Goal: Information Seeking & Learning: Learn about a topic

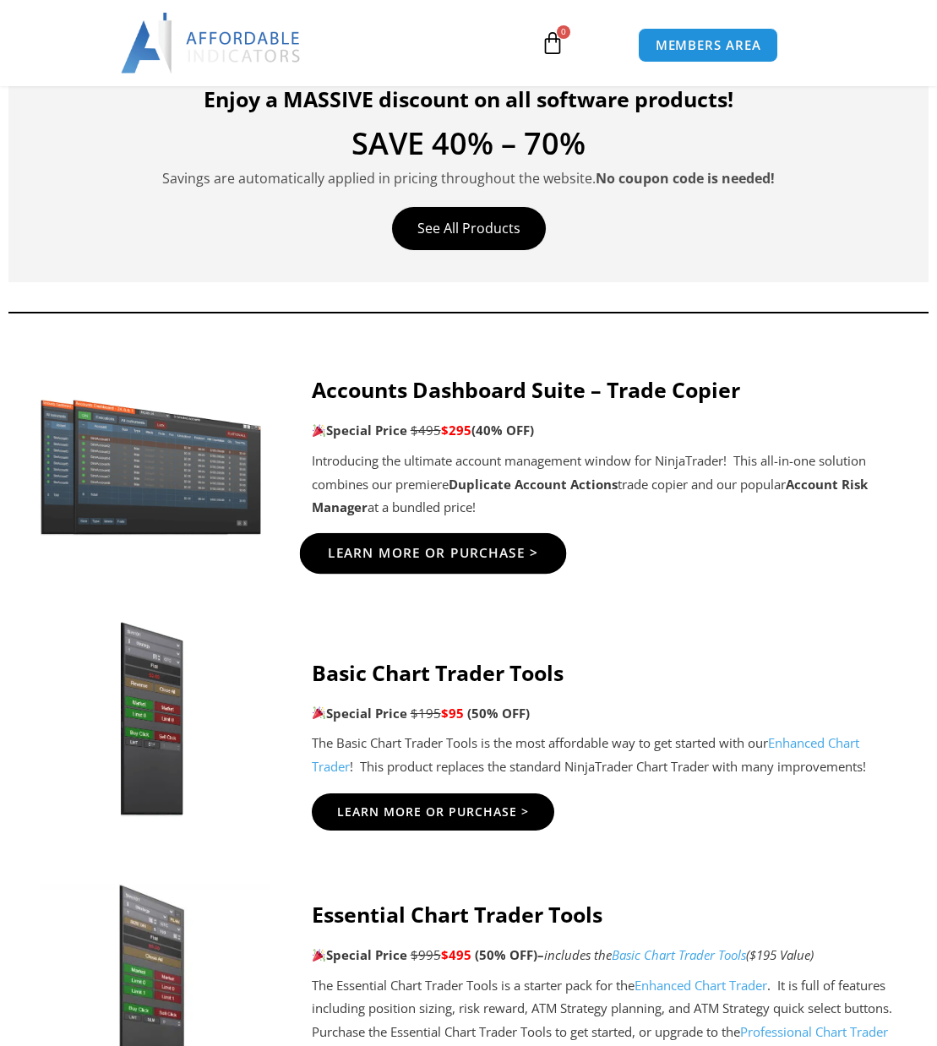
scroll to position [787, 0]
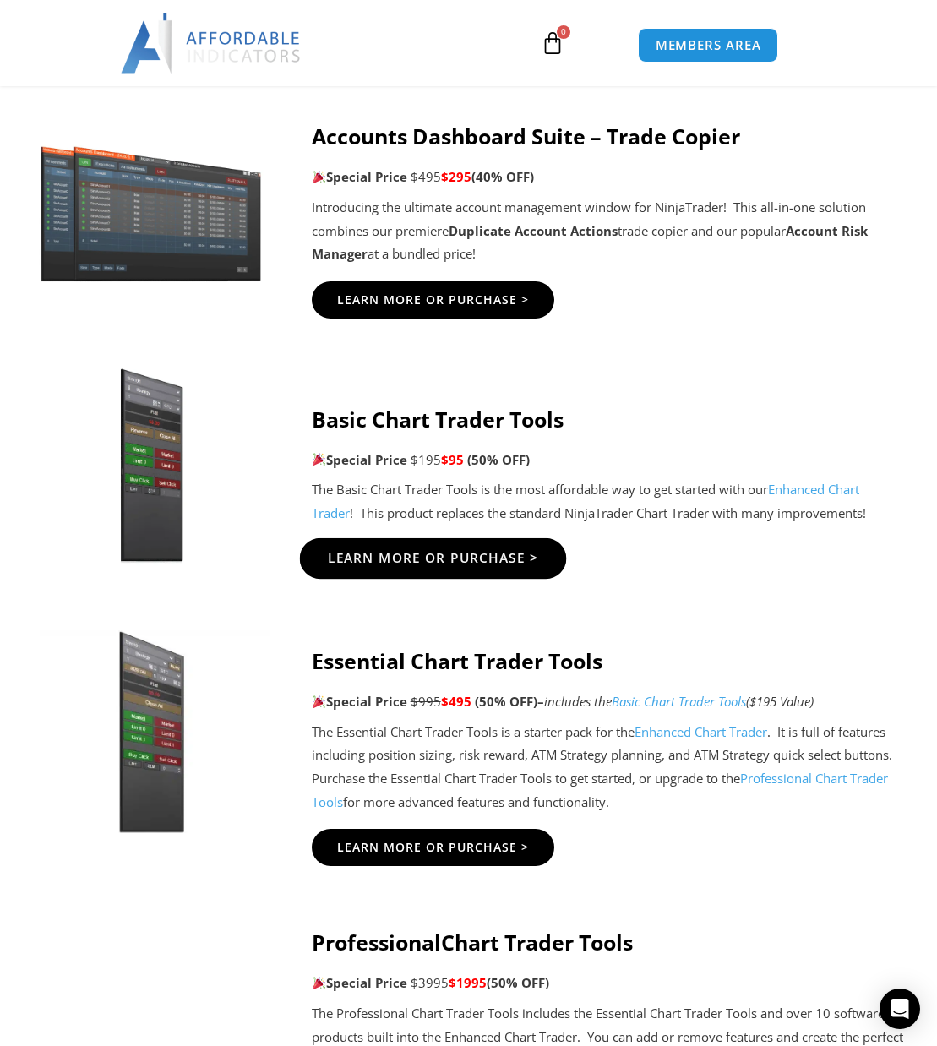
click at [409, 542] on link "Learn More Or Purchase >" at bounding box center [432, 558] width 267 height 41
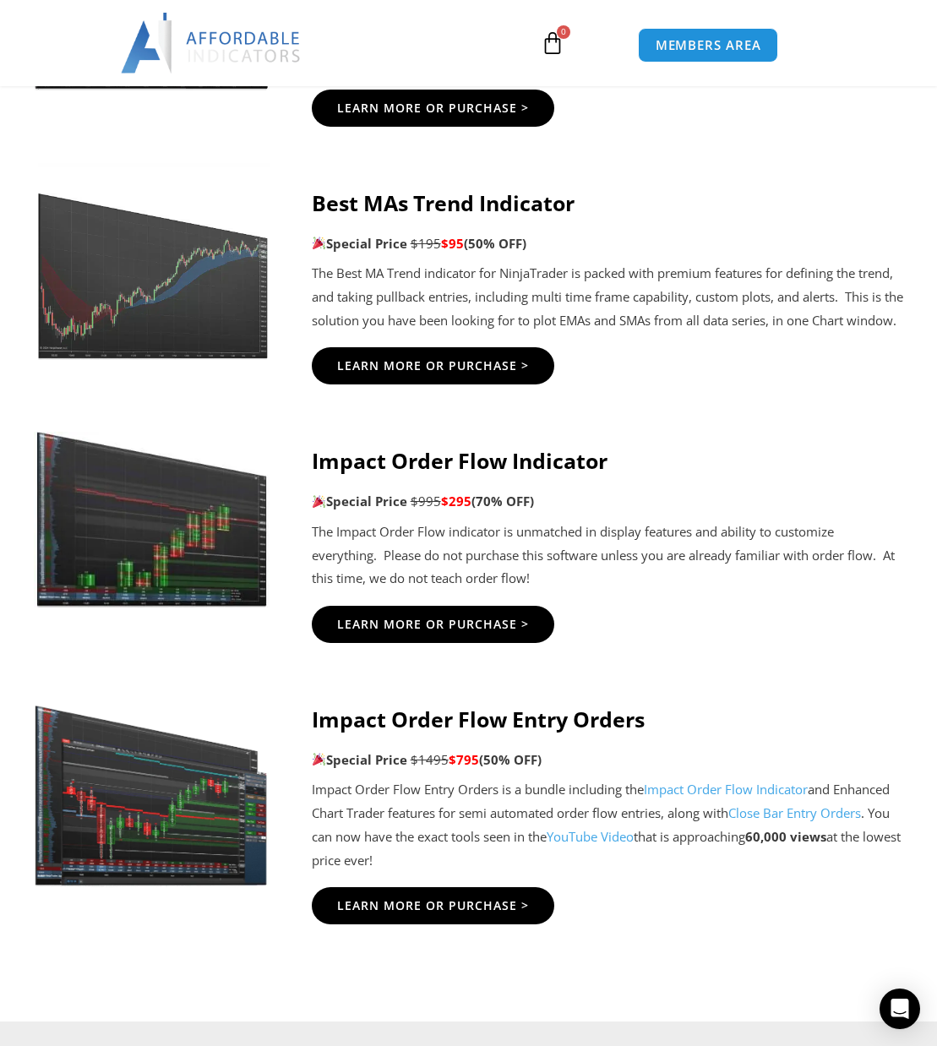
scroll to position [3237, 0]
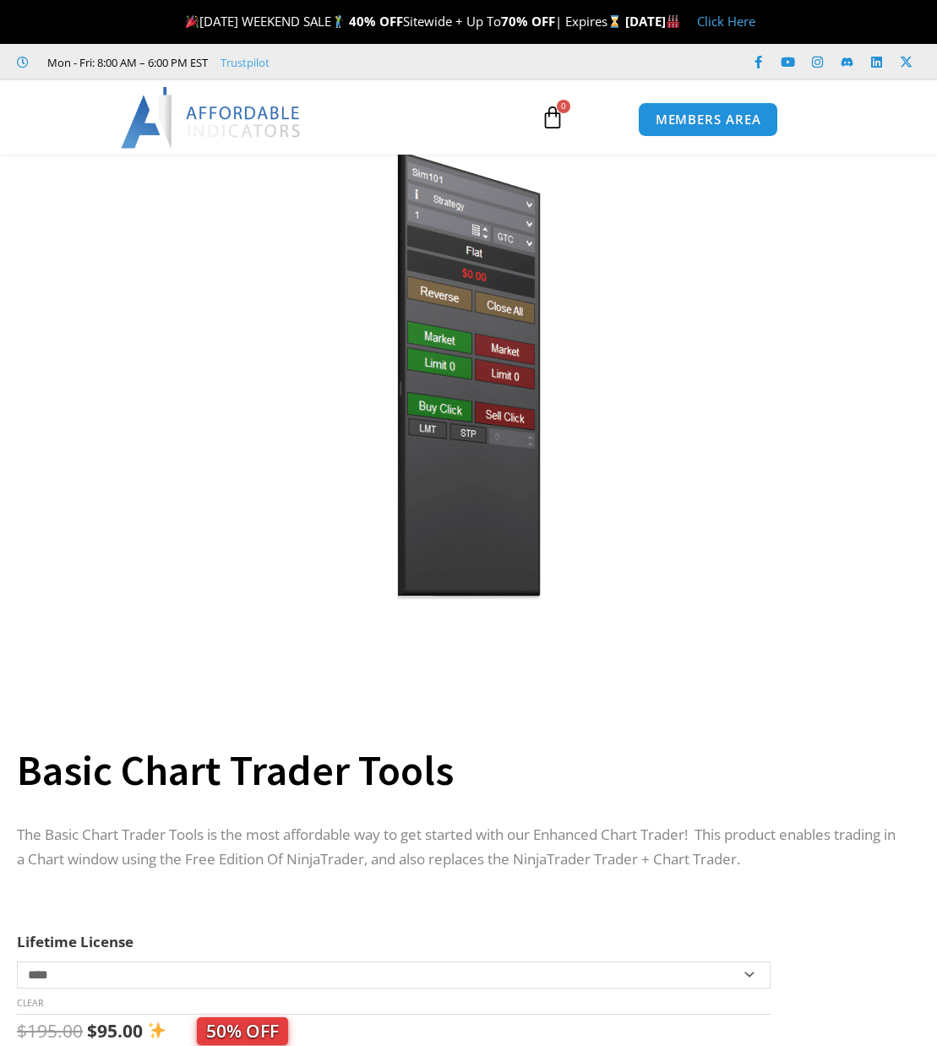
scroll to position [169, 0]
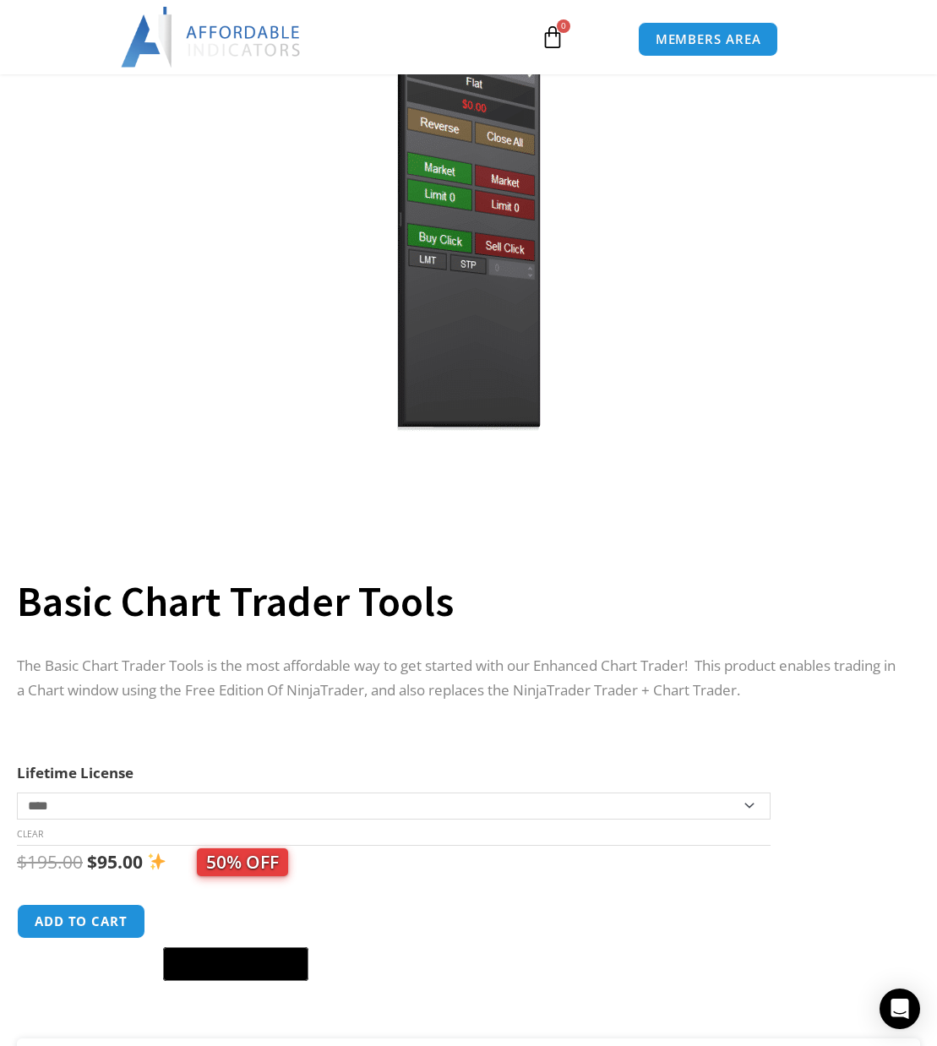
drag, startPoint x: 414, startPoint y: 520, endPoint x: 416, endPoint y: 461, distance: 58.3
drag, startPoint x: 416, startPoint y: 461, endPoint x: 198, endPoint y: 396, distance: 227.5
click at [198, 396] on img at bounding box center [468, 206] width 543 height 467
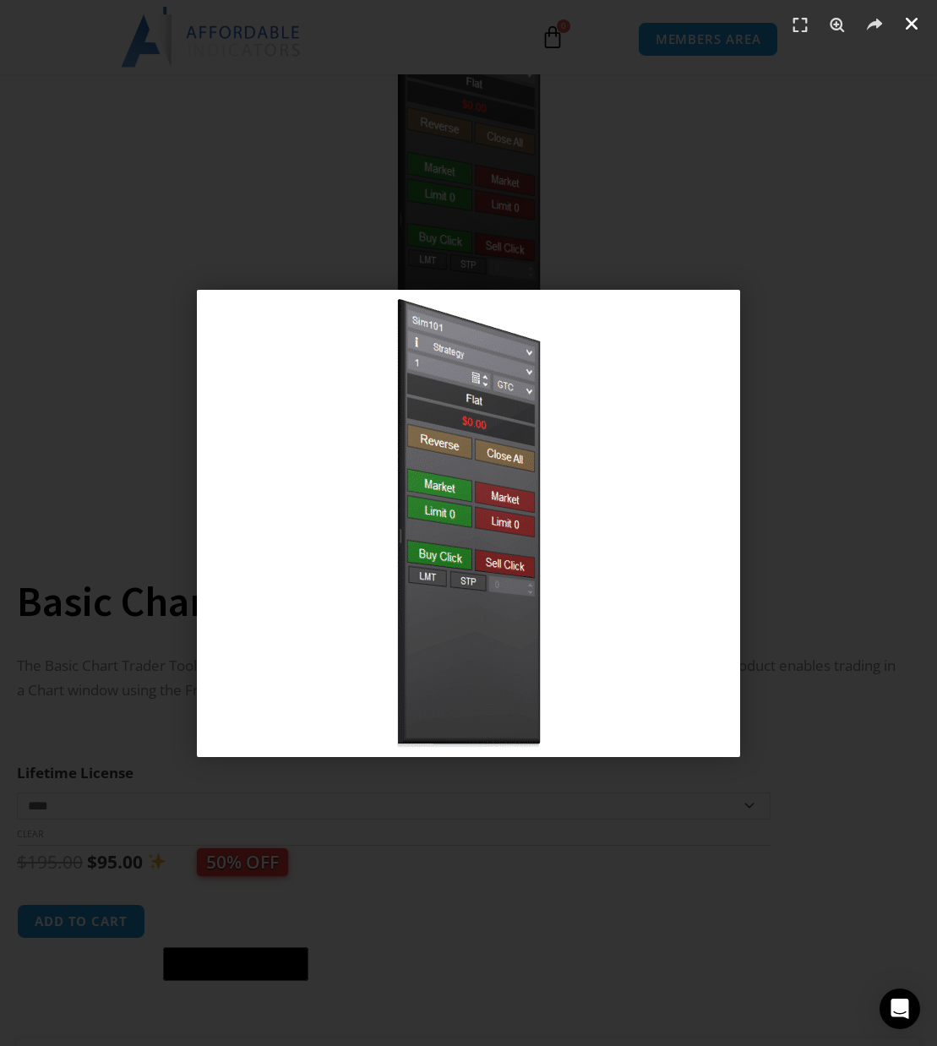
click at [903, 25] on icon "Close (Esc)" at bounding box center [911, 23] width 17 height 17
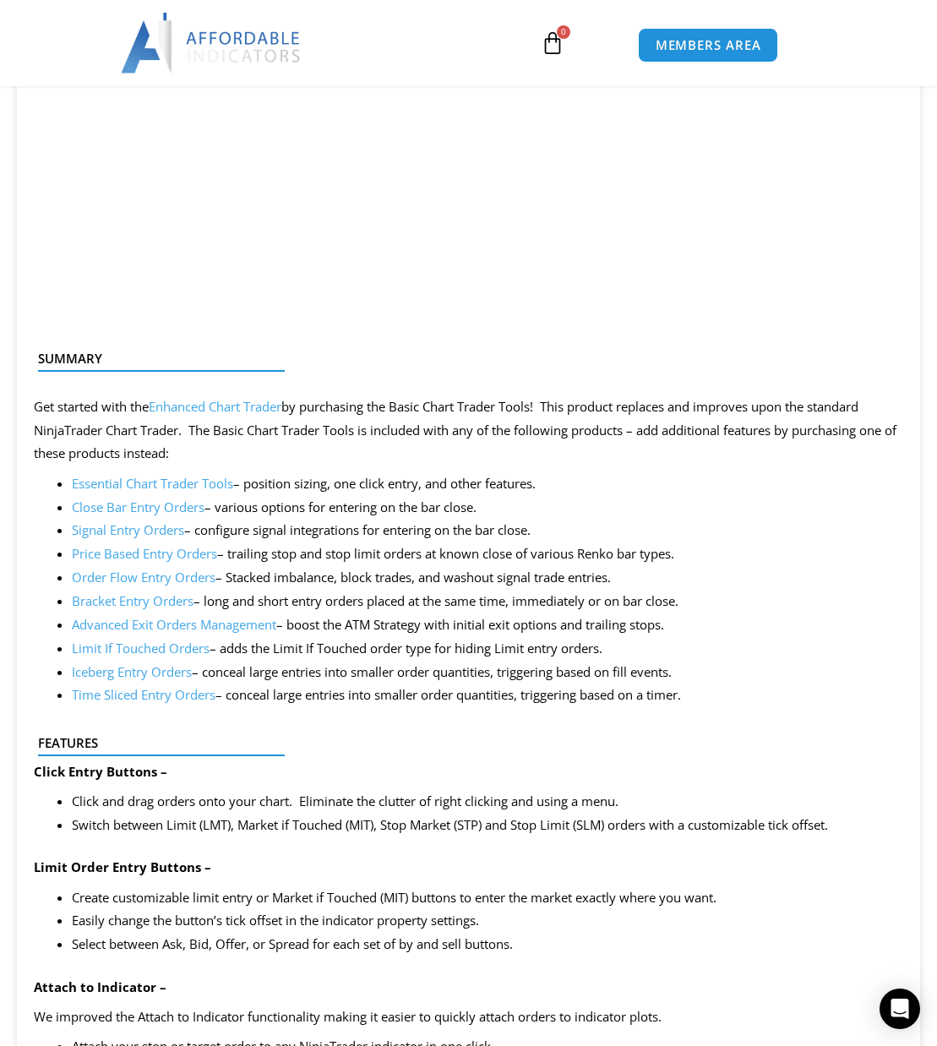
scroll to position [1521, 0]
click at [225, 411] on link "Enhanced Chart Trader" at bounding box center [215, 405] width 133 height 17
